Goal: Information Seeking & Learning: Learn about a topic

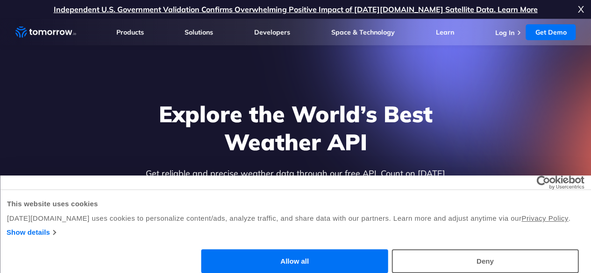
click at [139, 148] on h1 "Explore the World’s Best Weather API" at bounding box center [295, 128] width 361 height 56
click at [146, 143] on h1 "Explore the World’s Best Weather API" at bounding box center [295, 128] width 361 height 56
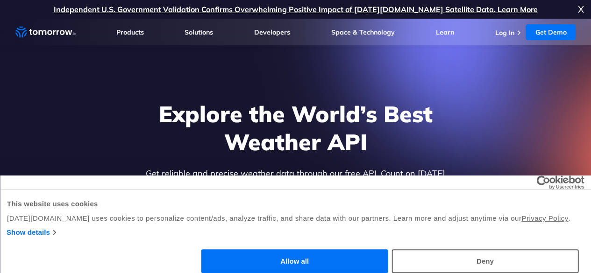
click at [134, 143] on h1 "Explore the World’s Best Weather API" at bounding box center [295, 128] width 361 height 56
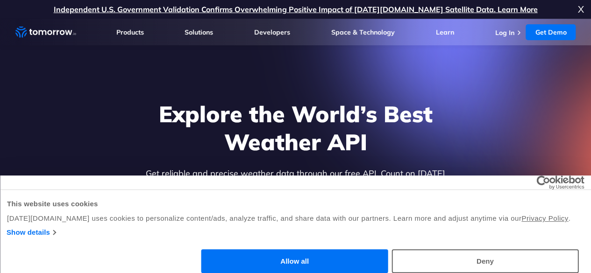
click at [156, 156] on h1 "Explore the World’s Best Weather API" at bounding box center [295, 128] width 361 height 56
click at [142, 156] on h1 "Explore the World’s Best Weather API" at bounding box center [295, 128] width 361 height 56
click at [168, 199] on div "Consent Details [#IABV2SETTINGS#] About This website uses cookies [DATE][DOMAIN…" at bounding box center [295, 225] width 591 height 98
click at [165, 199] on div "Consent Details [#IABV2SETTINGS#] About This website uses cookies [DATE][DOMAIN…" at bounding box center [295, 225] width 591 height 98
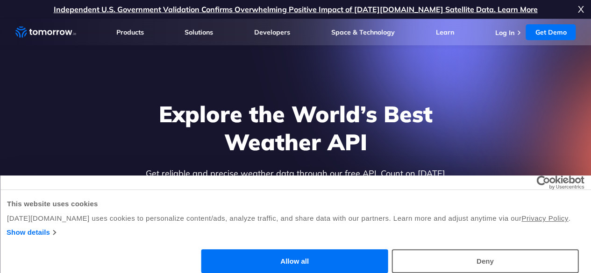
click at [165, 199] on div "Consent Details [#IABV2SETTINGS#] About This website uses cookies [DATE][DOMAIN…" at bounding box center [295, 225] width 591 height 98
click at [167, 195] on div "Consent Details [#IABV2SETTINGS#] About This website uses cookies [DATE][DOMAIN…" at bounding box center [295, 225] width 591 height 98
click at [165, 195] on div "Consent Details [#IABV2SETTINGS#] About This website uses cookies [DATE][DOMAIN…" at bounding box center [295, 225] width 591 height 98
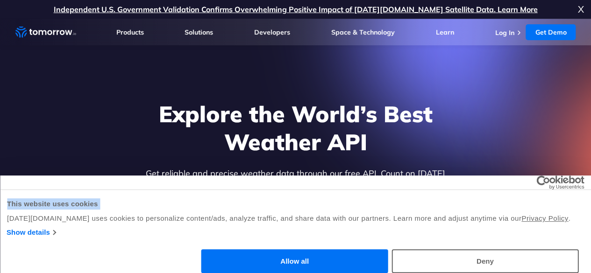
click at [165, 195] on div "Consent Details [#IABV2SETTINGS#] About This website uses cookies [DATE][DOMAIN…" at bounding box center [295, 225] width 591 height 98
click at [167, 195] on div "Consent Details [#IABV2SETTINGS#] About This website uses cookies [DATE][DOMAIN…" at bounding box center [295, 225] width 591 height 98
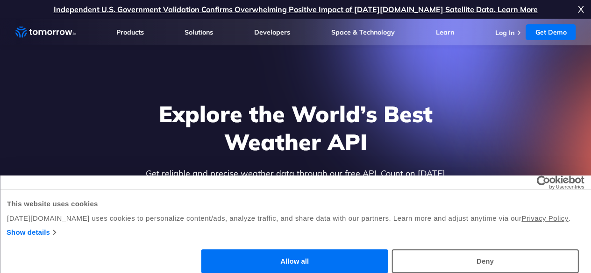
click at [167, 195] on div "Consent Details [#IABV2SETTINGS#] About This website uses cookies [DATE][DOMAIN…" at bounding box center [295, 225] width 591 height 98
